Goal: Task Accomplishment & Management: Use online tool/utility

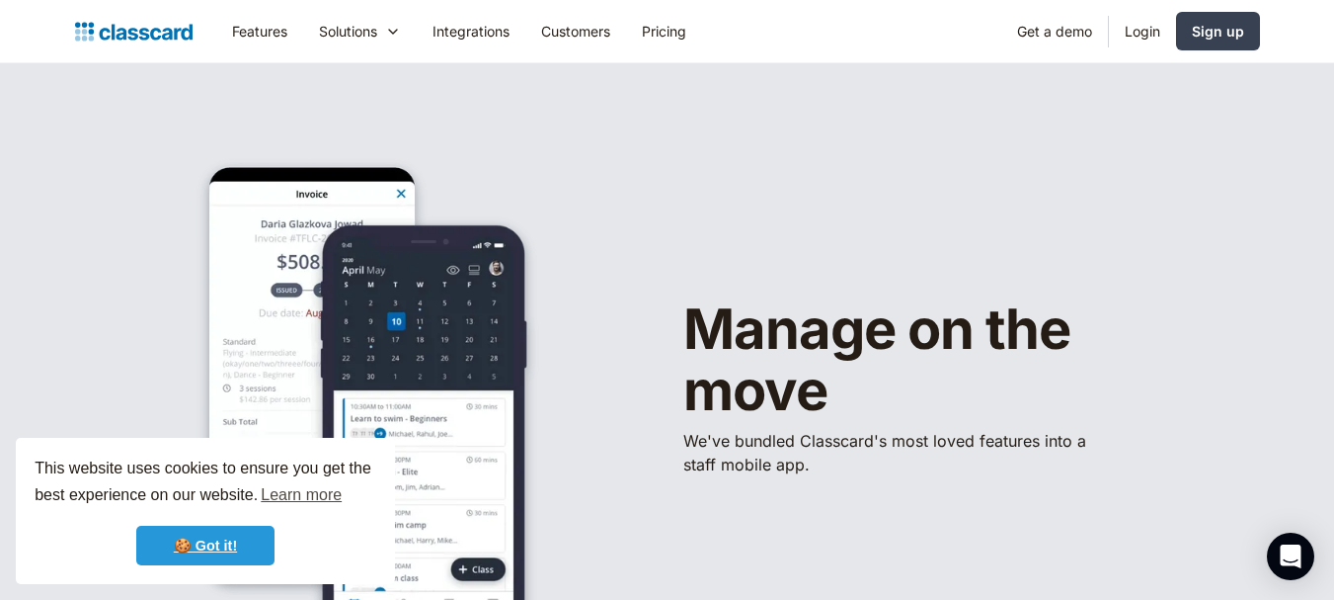
click at [226, 526] on link "🍪 Got it!" at bounding box center [205, 545] width 138 height 40
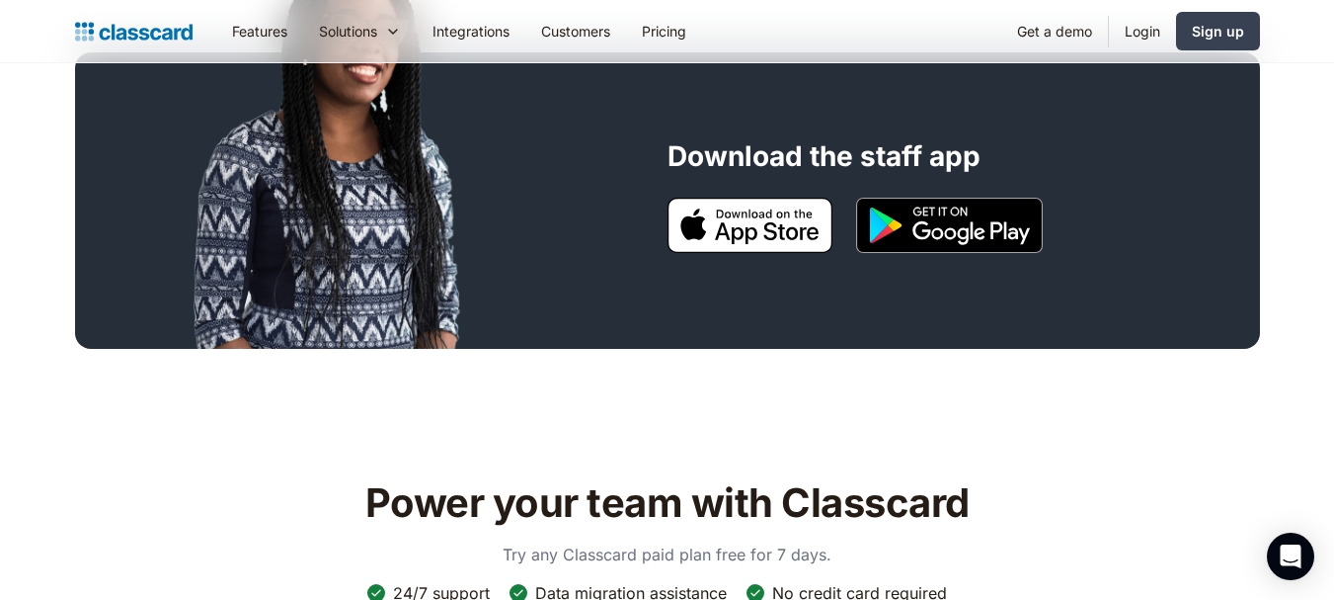
scroll to position [1778, 0]
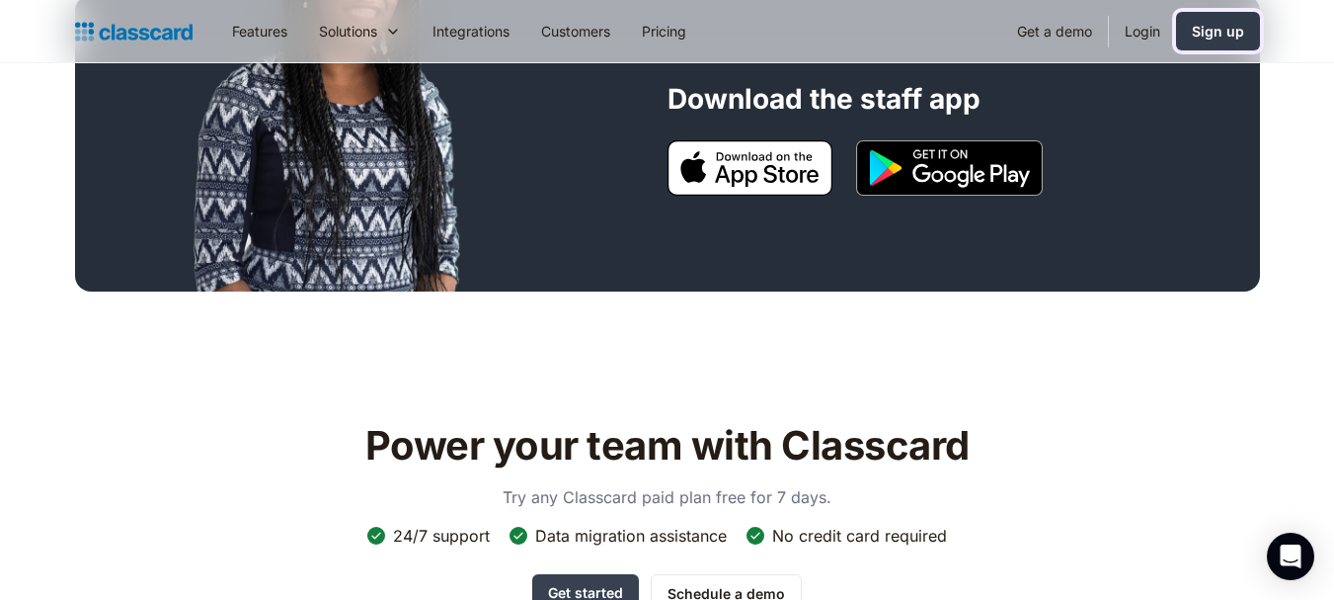
click at [1233, 33] on div "Sign up" at bounding box center [1218, 31] width 52 height 21
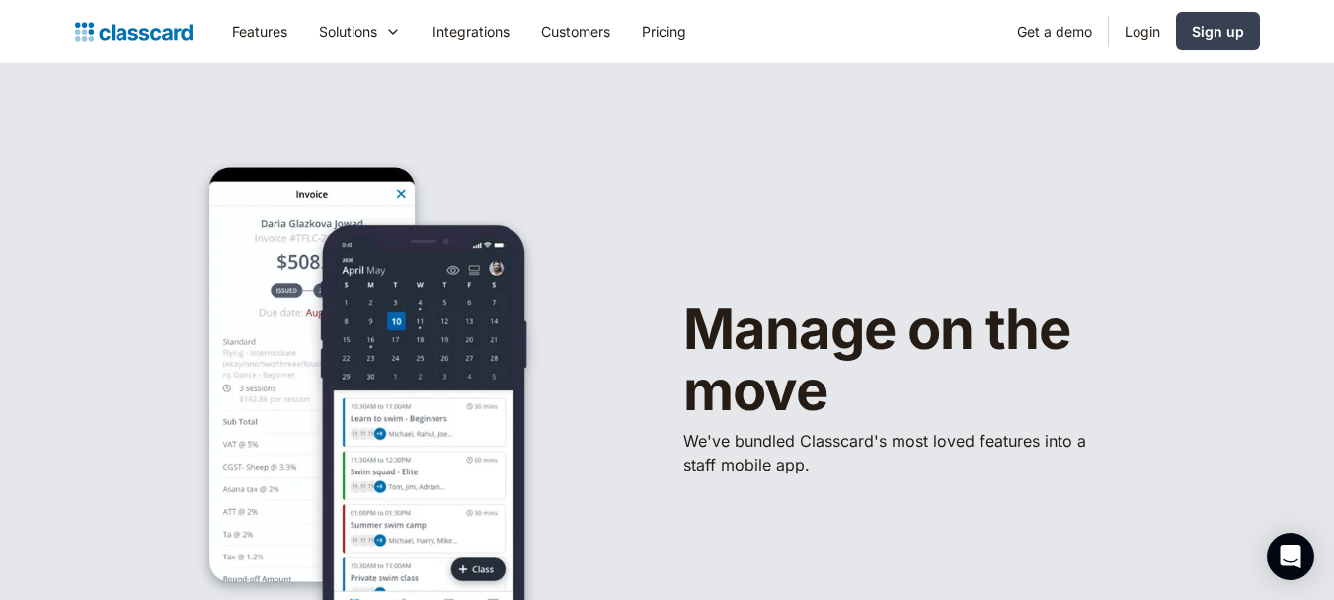
click at [145, 37] on img "home" at bounding box center [134, 32] width 118 height 28
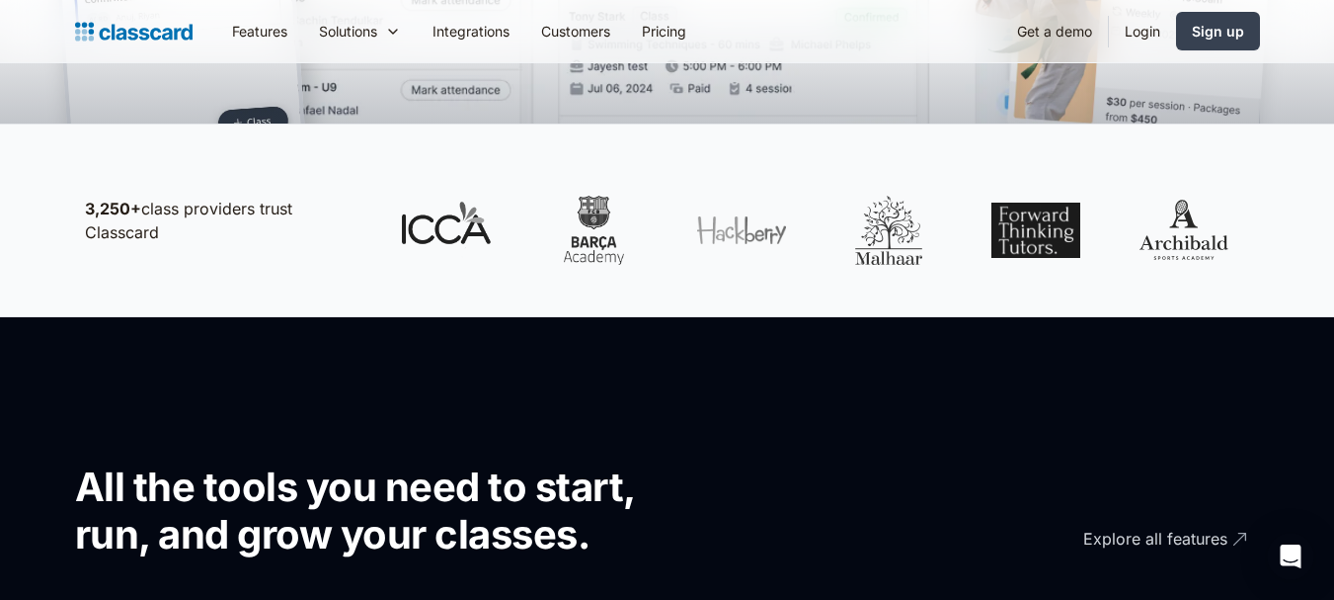
scroll to position [790, 0]
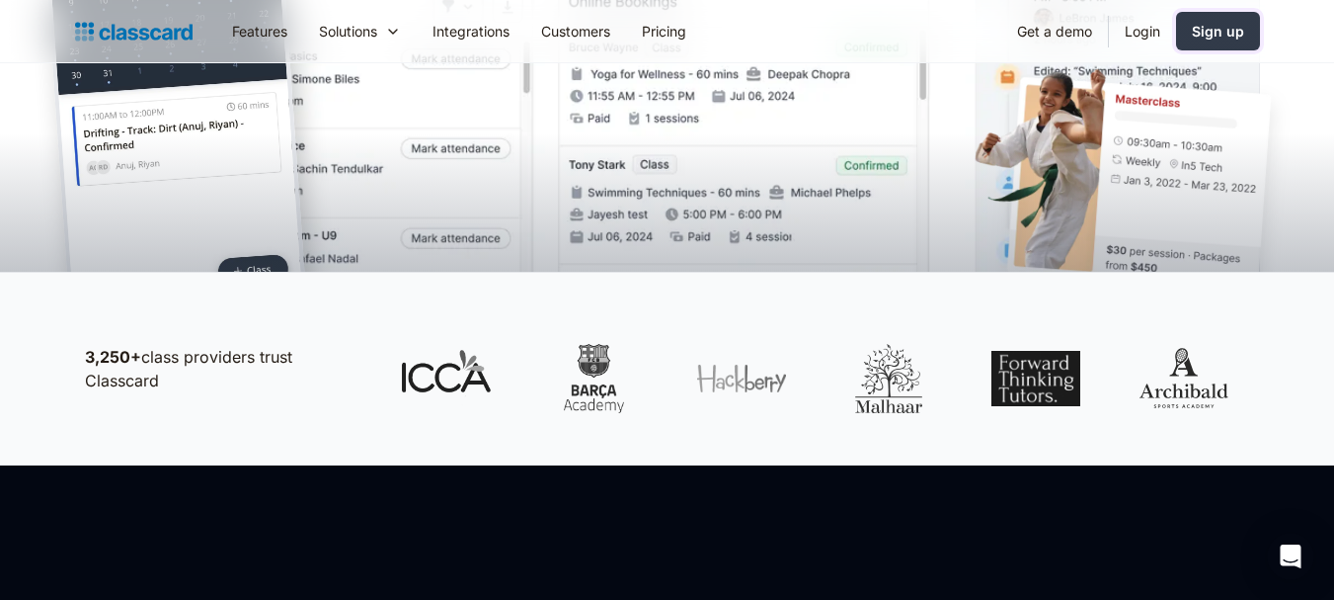
click at [1194, 32] on div "Sign up" at bounding box center [1218, 31] width 52 height 21
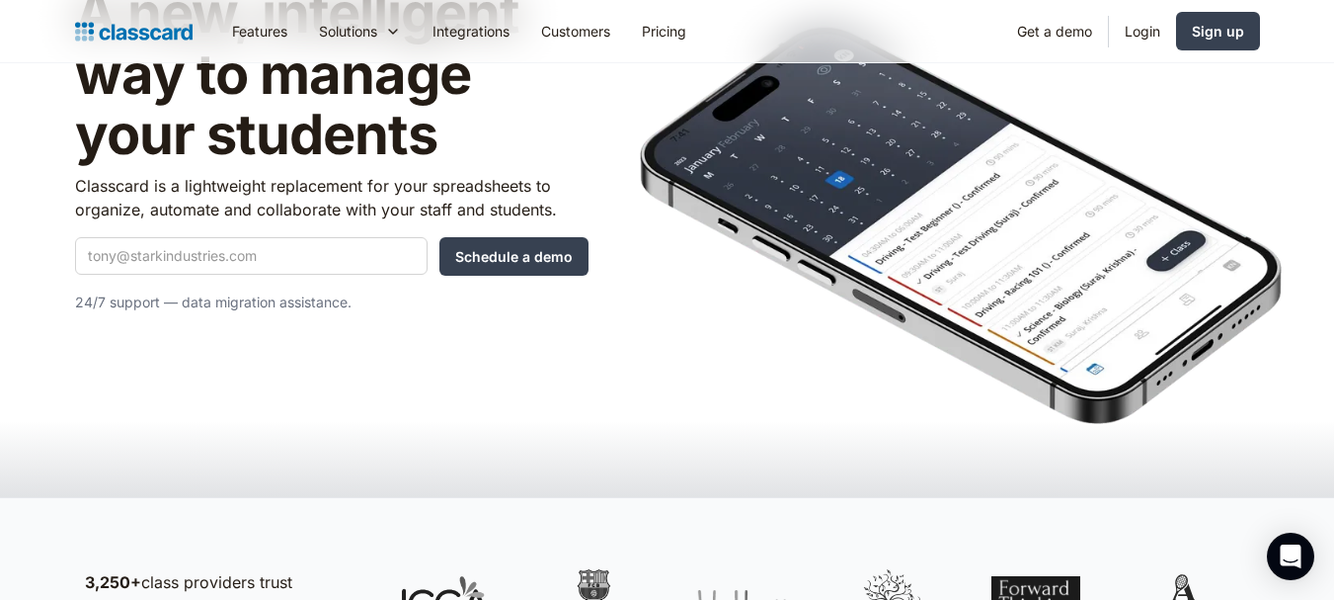
scroll to position [198, 0]
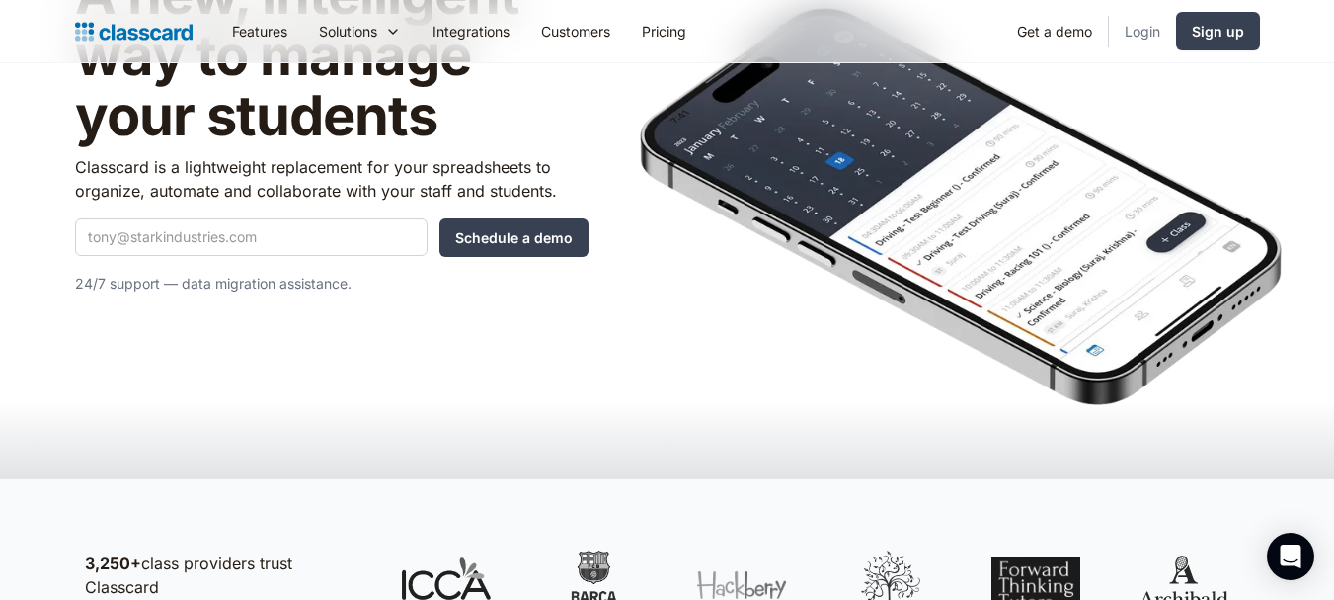
click at [1143, 39] on link "Login" at bounding box center [1142, 31] width 67 height 44
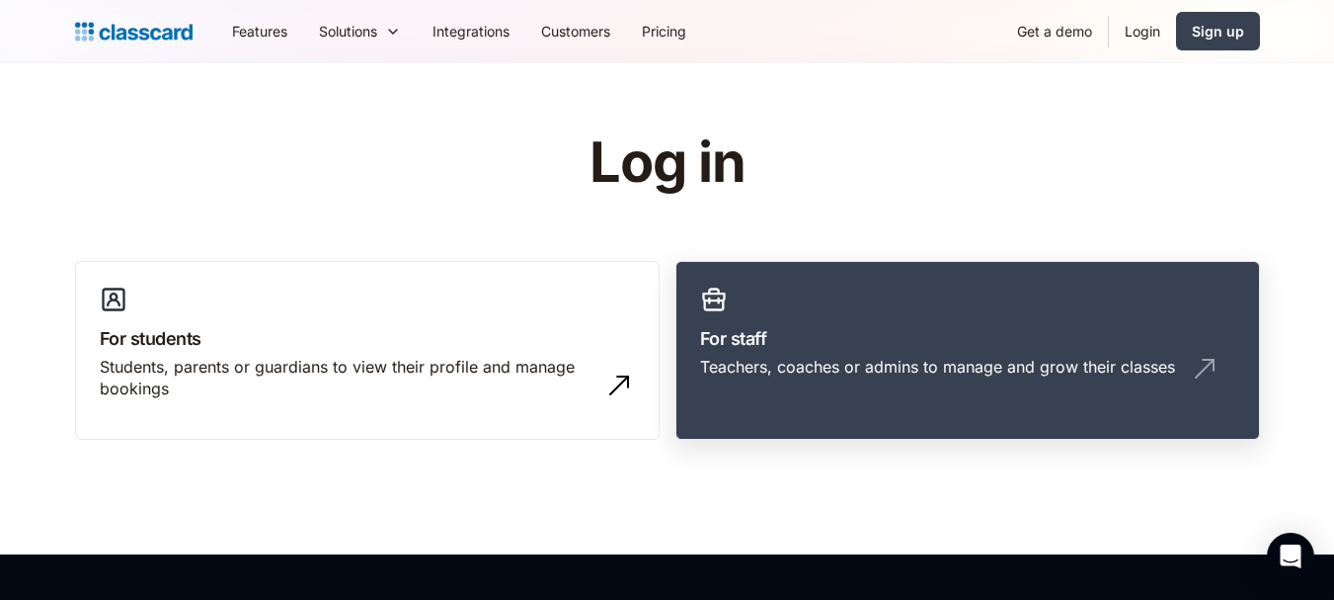
click at [802, 329] on h3 "For staff" at bounding box center [967, 338] width 535 height 27
